Goal: Navigation & Orientation: Find specific page/section

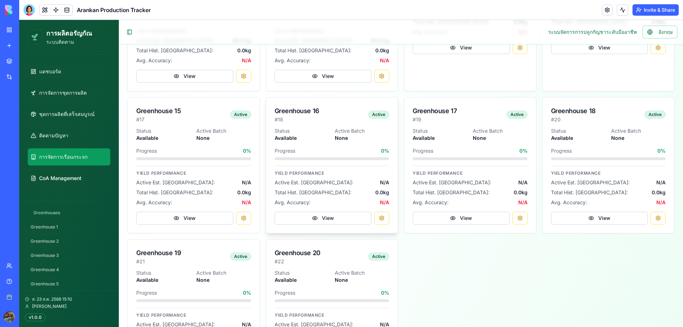
scroll to position [818, 0]
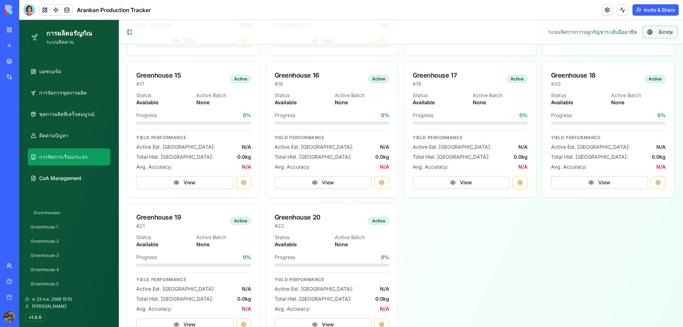
click at [658, 32] on span "อังกฤษ" at bounding box center [665, 31] width 14 height 7
click at [77, 97] on link "Batch Management" at bounding box center [69, 92] width 82 height 17
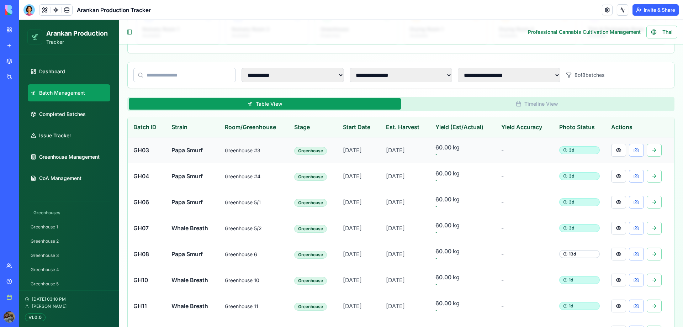
scroll to position [163, 0]
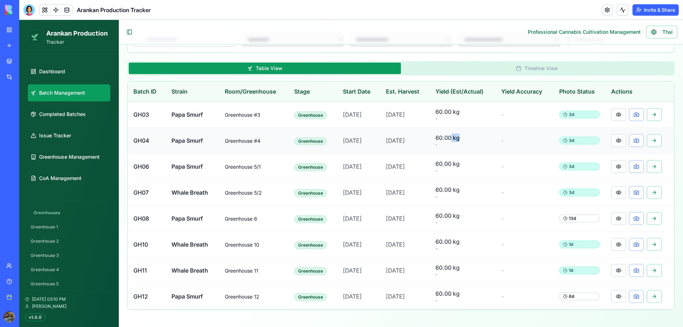
drag, startPoint x: 453, startPoint y: 139, endPoint x: 466, endPoint y: 141, distance: 12.6
click at [466, 141] on span "60.00 kg" at bounding box center [462, 137] width 54 height 9
drag, startPoint x: 469, startPoint y: 140, endPoint x: 437, endPoint y: 140, distance: 32.0
click at [437, 140] on td "60.00 kg -" at bounding box center [462, 141] width 66 height 26
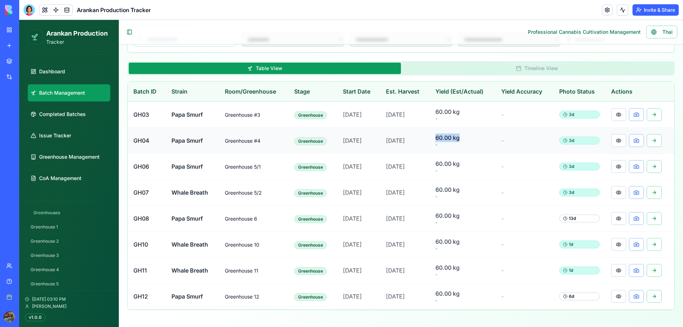
click at [449, 140] on span "60.00 kg" at bounding box center [462, 137] width 54 height 9
drag, startPoint x: 442, startPoint y: 137, endPoint x: 466, endPoint y: 140, distance: 24.4
click at [466, 140] on span "60.00 kg" at bounding box center [462, 137] width 54 height 9
drag, startPoint x: 470, startPoint y: 139, endPoint x: 438, endPoint y: 139, distance: 32.4
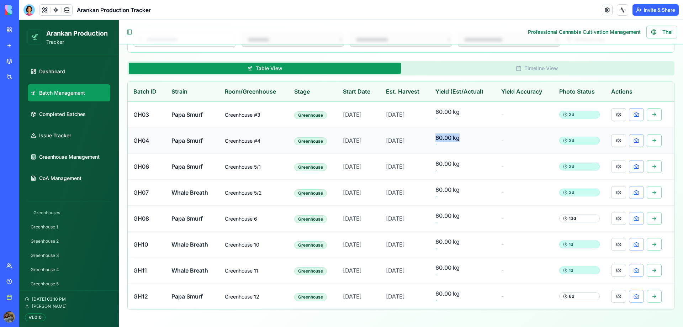
click at [438, 139] on td "60.00 kg -" at bounding box center [462, 141] width 66 height 26
click at [466, 141] on span "60.00 kg" at bounding box center [462, 137] width 54 height 9
click at [85, 76] on link "Dashboard" at bounding box center [69, 71] width 82 height 17
select select "**"
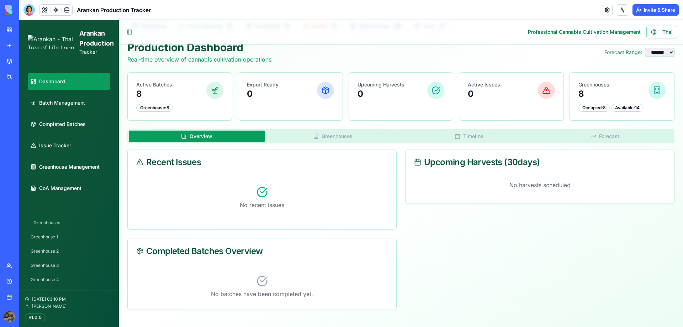
scroll to position [33, 0]
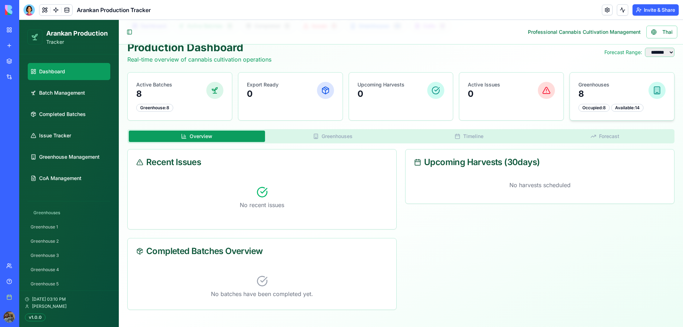
click at [620, 103] on div "Greenhouses 8 Occupied: 8 Available: 14" at bounding box center [622, 97] width 104 height 48
click at [652, 89] on icon at bounding box center [656, 90] width 9 height 9
click at [299, 131] on div "Overview Greenhouses Timeline Forecast Recent Issues No recent issues Upcoming …" at bounding box center [400, 219] width 547 height 181
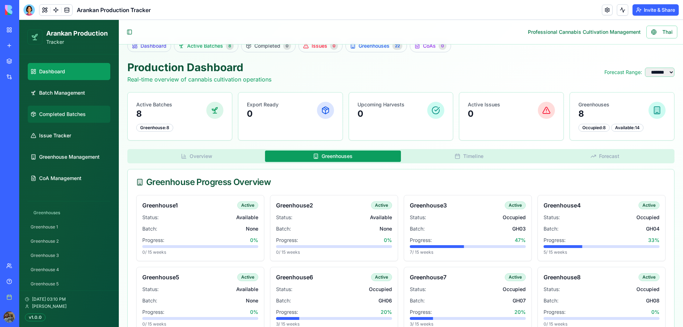
scroll to position [0, 0]
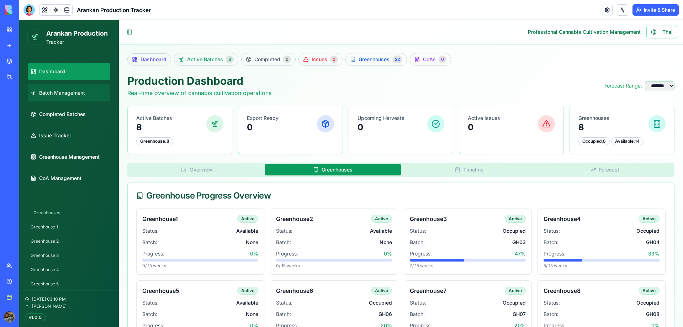
click at [57, 97] on link "Batch Management" at bounding box center [69, 92] width 82 height 17
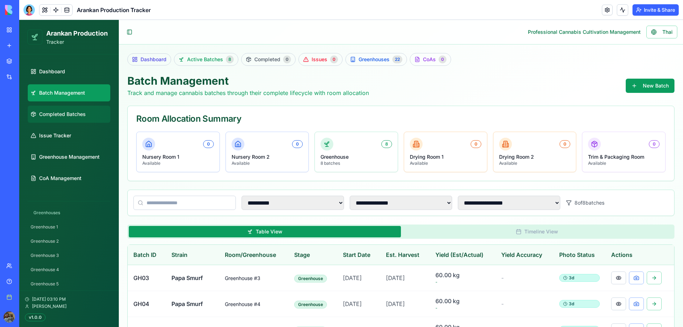
click at [58, 111] on span "Completed Batches" at bounding box center [62, 114] width 47 height 7
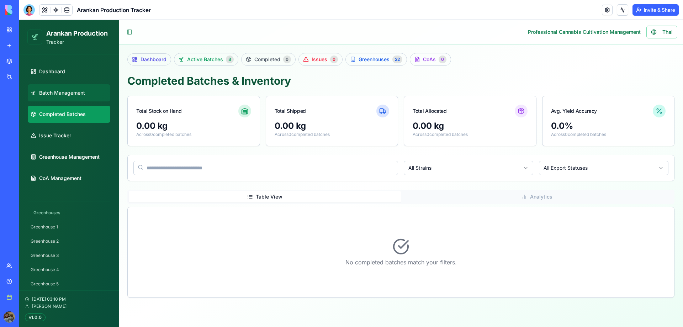
click at [66, 97] on link "Batch Management" at bounding box center [69, 92] width 82 height 17
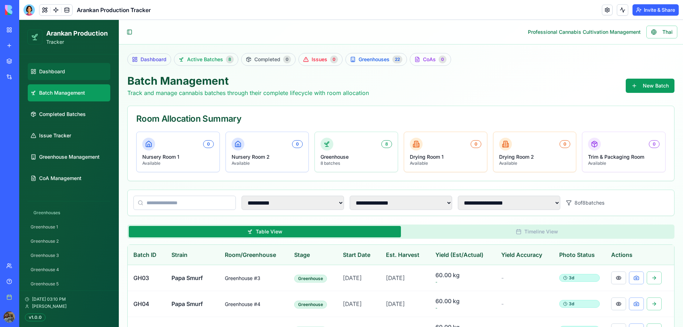
click at [72, 79] on link "Dashboard" at bounding box center [69, 71] width 82 height 17
select select "**"
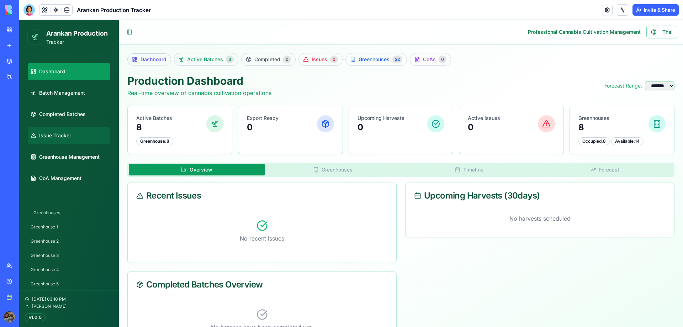
click at [82, 143] on link "Issue Tracker" at bounding box center [69, 135] width 82 height 17
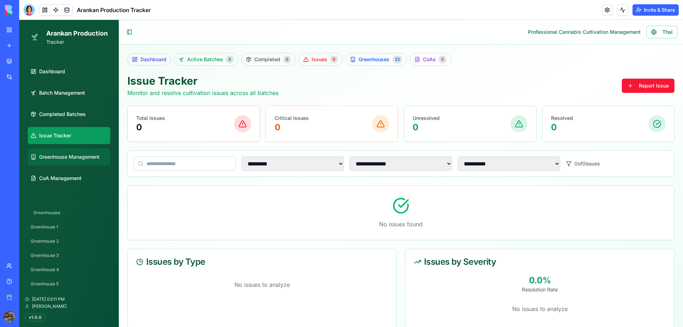
click at [82, 155] on span "Greenhouse Management" at bounding box center [69, 156] width 60 height 7
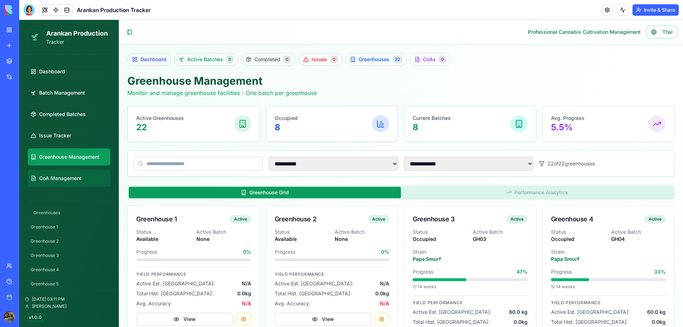
click at [76, 174] on link "CoA Management" at bounding box center [69, 178] width 82 height 17
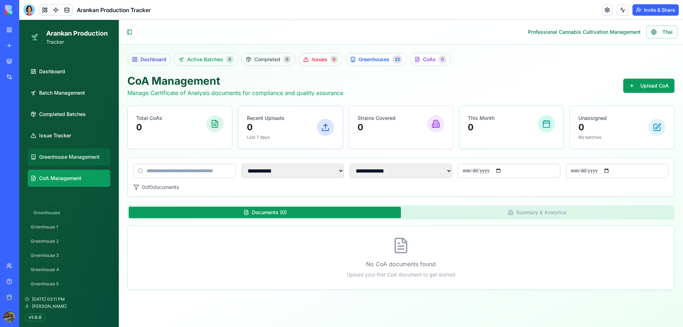
click at [69, 157] on span "Greenhouse Management" at bounding box center [69, 156] width 60 height 7
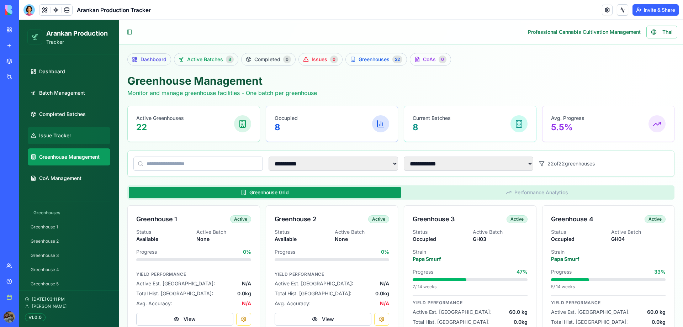
click at [57, 130] on link "Issue Tracker" at bounding box center [69, 135] width 82 height 17
